Goal: Transaction & Acquisition: Purchase product/service

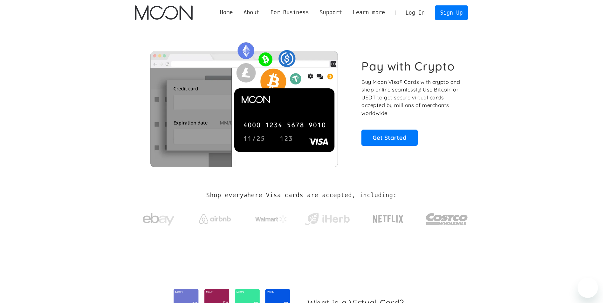
drag, startPoint x: 254, startPoint y: 18, endPoint x: 305, endPoint y: 29, distance: 51.6
click at [254, 18] on div "Home About About Moon Careers Founder's Letter For Business Business Moon APIs …" at bounding box center [342, 12] width 254 height 14
click at [405, 134] on link "Get Started" at bounding box center [390, 138] width 56 height 16
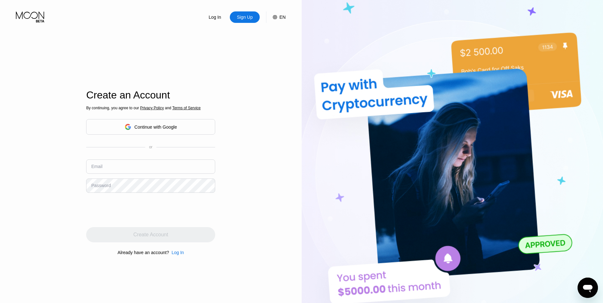
click at [149, 129] on div "Continue with Google" at bounding box center [156, 127] width 43 height 5
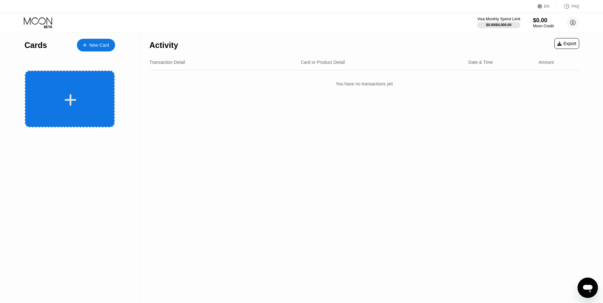
click at [85, 95] on div at bounding box center [70, 100] width 79 height 14
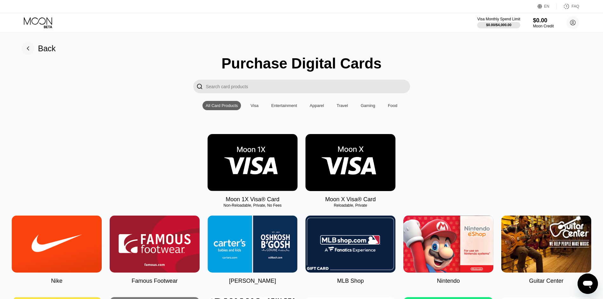
click at [248, 155] on img at bounding box center [253, 162] width 90 height 57
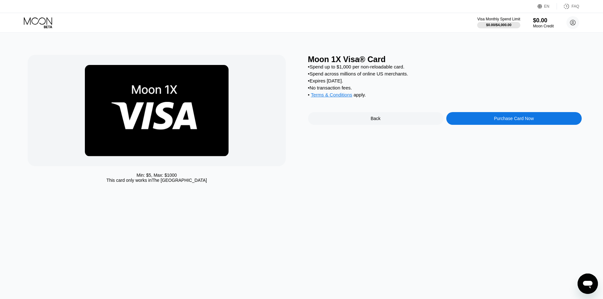
click at [490, 121] on div "Purchase Card Now" at bounding box center [515, 118] width 136 height 13
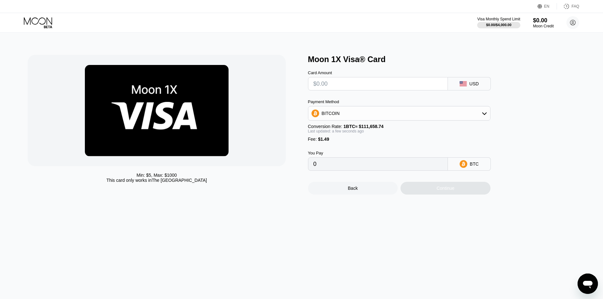
click at [366, 89] on input "text" at bounding box center [378, 83] width 129 height 13
click at [353, 116] on div "BITCOIN" at bounding box center [400, 113] width 182 height 13
click at [352, 117] on div "BITCOIN" at bounding box center [400, 113] width 182 height 13
click at [352, 168] on input "0" at bounding box center [378, 163] width 129 height 13
drag, startPoint x: 326, startPoint y: 143, endPoint x: 313, endPoint y: 143, distance: 13.4
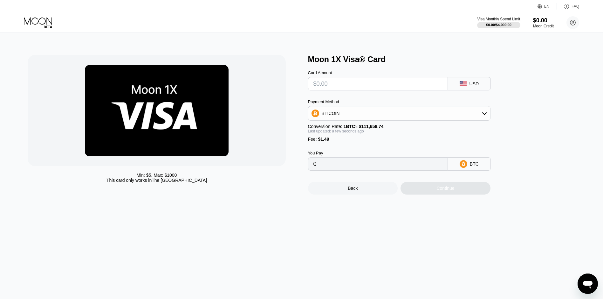
click at [314, 142] on div "Fee : $1.49" at bounding box center [399, 138] width 183 height 5
click at [349, 85] on input "text" at bounding box center [378, 83] width 129 height 13
type input "$1"
type input "0.00002231"
drag, startPoint x: 330, startPoint y: 84, endPoint x: 317, endPoint y: 85, distance: 13.1
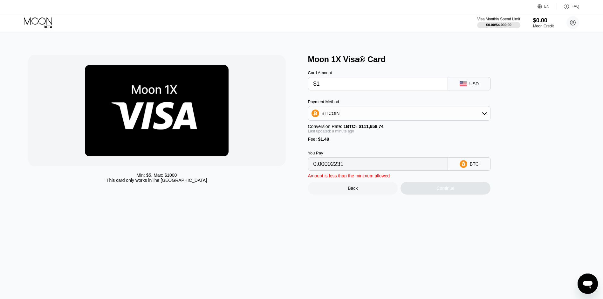
click at [317, 85] on input "$1" at bounding box center [378, 83] width 129 height 13
type input "0"
click at [336, 115] on div "BITCOIN" at bounding box center [331, 113] width 18 height 5
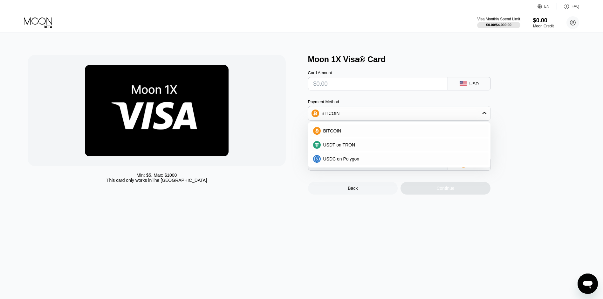
click at [334, 116] on div "BITCOIN" at bounding box center [331, 113] width 18 height 5
click at [335, 90] on input "text" at bounding box center [378, 83] width 129 height 13
type input "$1"
type input "0.00002231"
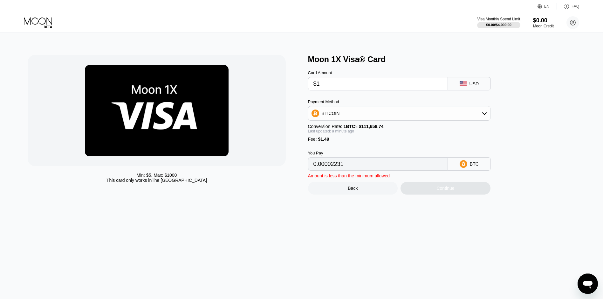
type input "$1"
click at [347, 170] on input "0.00002231" at bounding box center [378, 163] width 129 height 13
click at [337, 116] on div "BITCOIN" at bounding box center [331, 113] width 18 height 5
click at [330, 145] on span "USDT on TRON" at bounding box center [340, 144] width 32 height 5
type input "2.52"
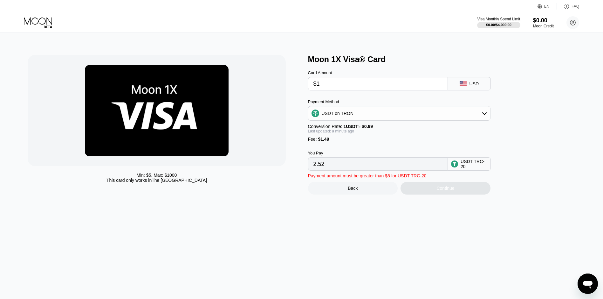
drag, startPoint x: 319, startPoint y: 89, endPoint x: 314, endPoint y: 94, distance: 7.0
click at [311, 88] on div "$1" at bounding box center [378, 83] width 140 height 13
type input "$2"
type input "3.53"
drag, startPoint x: 316, startPoint y: 83, endPoint x: 305, endPoint y: 90, distance: 12.7
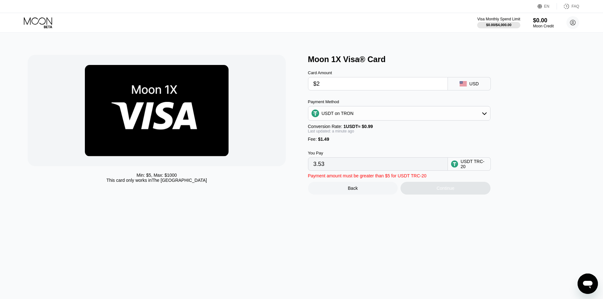
click at [304, 85] on div "Min: $ 5 , Max: $ 1000 This card only works in The United States Moon 1X Visa® …" at bounding box center [302, 125] width 548 height 140
type input "$3"
type input "4.54"
type input "$4"
type input "5.55"
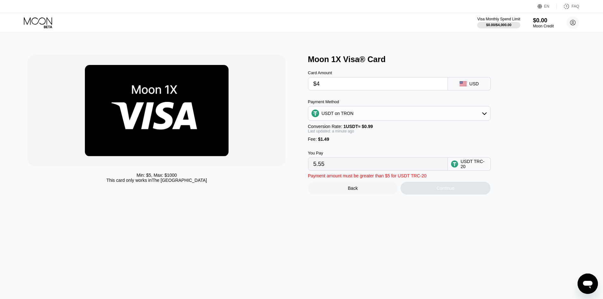
drag, startPoint x: 311, startPoint y: 91, endPoint x: 311, endPoint y: 96, distance: 5.1
click at [308, 90] on div "$4" at bounding box center [378, 83] width 140 height 13
type input "$5"
type input "6.56"
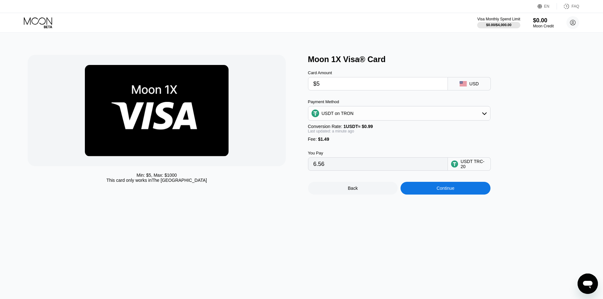
drag, startPoint x: 322, startPoint y: 86, endPoint x: 309, endPoint y: 94, distance: 16.0
click at [309, 94] on div "Card Amount $5 USD Payment Method USDT on TRON Conversion Rate: 1 USDT ≈ $0.99 …" at bounding box center [410, 117] width 204 height 107
type input "$5"
click at [334, 126] on div "Payment Method USDT on TRON Conversion Rate: 1 USDT ≈ $0.99 Last updated: a min…" at bounding box center [399, 120] width 183 height 42
click at [332, 116] on div "USDT on TRON" at bounding box center [338, 113] width 32 height 5
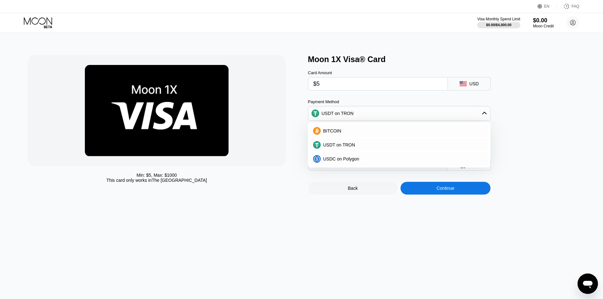
click at [335, 133] on span "BITCOIN" at bounding box center [333, 130] width 18 height 5
type input "0.00005813"
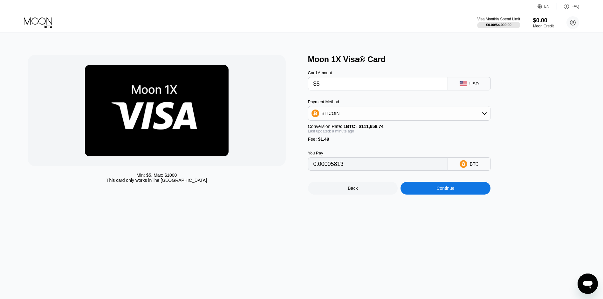
type input "$2"
type input "0.00003126"
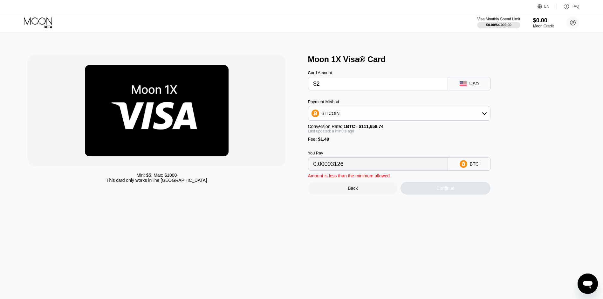
drag, startPoint x: 321, startPoint y: 86, endPoint x: 317, endPoint y: 104, distance: 18.6
click at [305, 93] on div "Min: $ 5 , Max: $ 1000 This card only works in The United States Moon 1X Visa® …" at bounding box center [302, 125] width 548 height 140
type input "$3"
type input "0.00004022"
drag, startPoint x: 321, startPoint y: 86, endPoint x: 309, endPoint y: 91, distance: 13.0
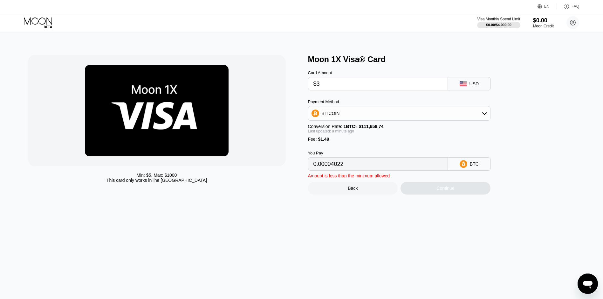
click at [308, 89] on div "Min: $ 5 , Max: $ 1000 This card only works in The United States Moon 1X Visa® …" at bounding box center [302, 125] width 548 height 140
type input "$4"
type input "0.00004917"
drag, startPoint x: 320, startPoint y: 86, endPoint x: 310, endPoint y: 90, distance: 11.0
click at [307, 89] on div "Min: $ 5 , Max: $ 1000 This card only works in The United States Moon 1X Visa® …" at bounding box center [302, 125] width 548 height 140
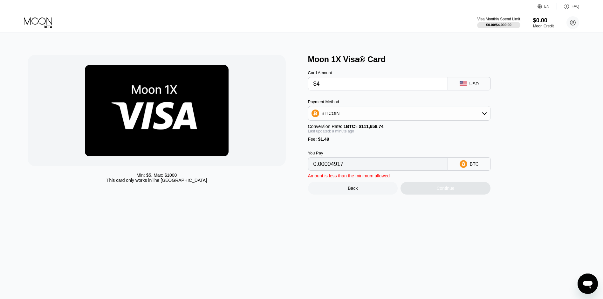
type input "$5"
type input "0.00005813"
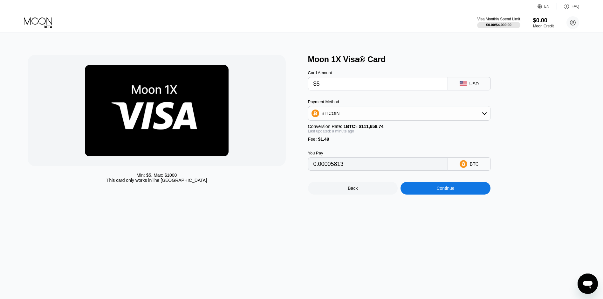
drag, startPoint x: 308, startPoint y: 89, endPoint x: 312, endPoint y: 96, distance: 8.3
click at [304, 90] on div "Min: $ 5 , Max: $ 1000 This card only works in The United States Moon 1X Visa® …" at bounding box center [302, 125] width 548 height 140
type input "$1"
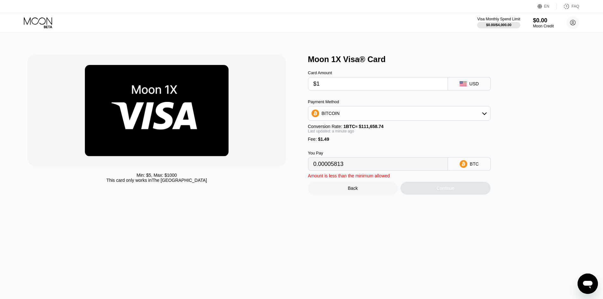
type input "0.00002231"
type input "$1"
click at [336, 116] on div "BITCOIN" at bounding box center [331, 113] width 18 height 5
click at [339, 161] on span "USDC on Polygon" at bounding box center [342, 158] width 36 height 5
type input "2.49000000"
